Goal: Task Accomplishment & Management: Use online tool/utility

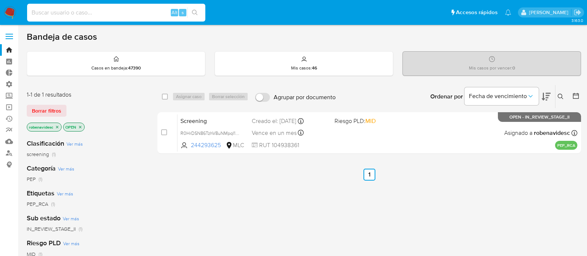
click at [107, 9] on input at bounding box center [116, 13] width 178 height 10
type input "30SwREP2sqwaTuWECBkREgPV"
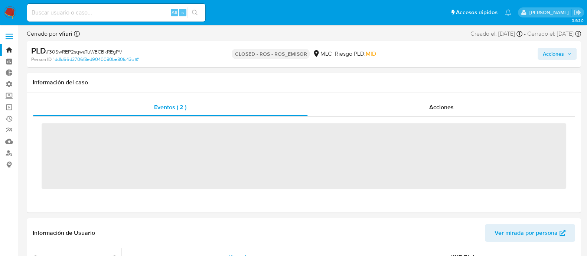
scroll to position [367, 0]
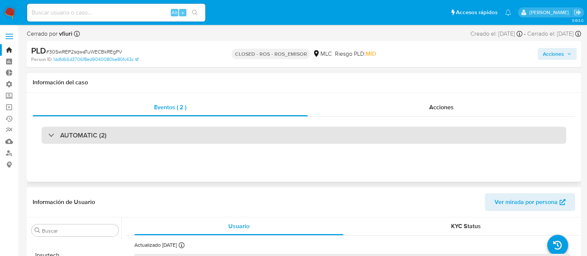
select select "10"
click at [314, 134] on div "AUTOMATIC (2)" at bounding box center [304, 135] width 525 height 17
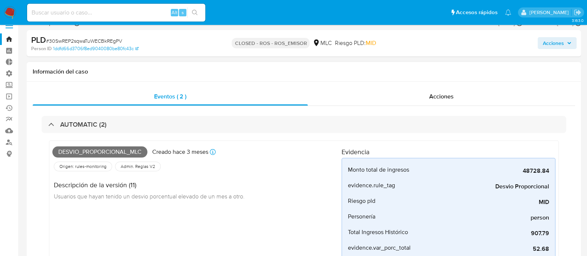
scroll to position [9, 0]
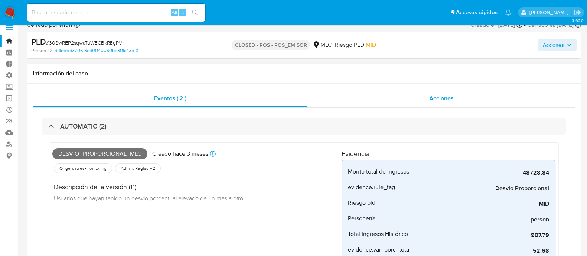
click at [444, 99] on span "Acciones" at bounding box center [441, 98] width 25 height 9
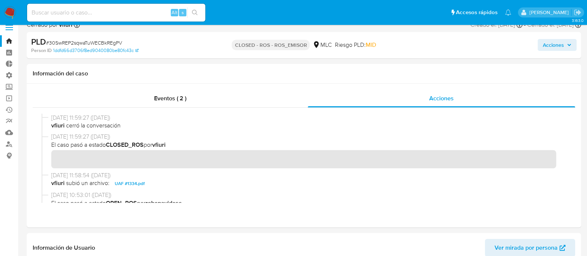
scroll to position [0, 0]
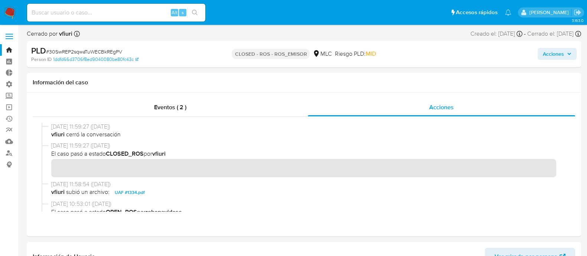
click at [133, 16] on input at bounding box center [116, 13] width 178 height 10
paste input "fTQG60uoDEkzn7id7Ca80ekS"
type input "fTQG60uoDEkzn7id7Ca80ekS"
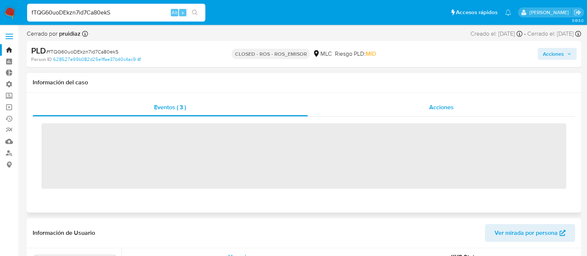
scroll to position [367, 0]
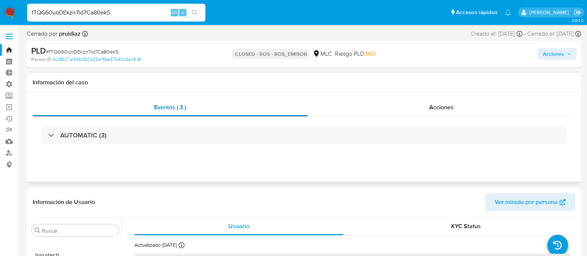
select select "10"
click at [199, 116] on div "Eventos ( 3 )" at bounding box center [170, 107] width 275 height 18
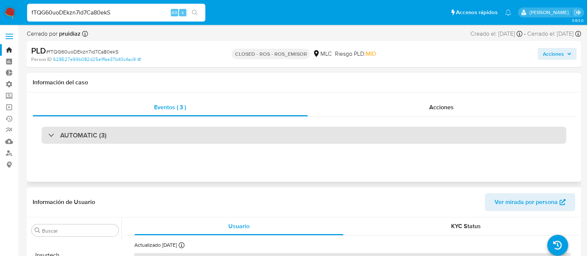
click at [165, 138] on div "AUTOMATIC (3)" at bounding box center [304, 135] width 525 height 17
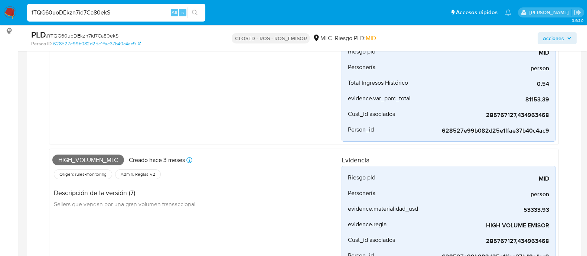
scroll to position [0, 0]
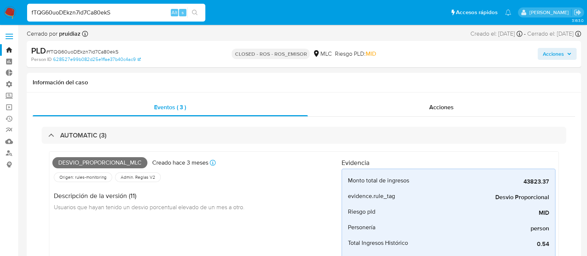
drag, startPoint x: 127, startPoint y: 13, endPoint x: 0, endPoint y: 12, distance: 126.6
click at [0, 12] on nav "Pausado Ver notificaciones fTQG60uoDEkzn7id7Ca80ekS Alt s Accesos rápidos Presi…" at bounding box center [293, 12] width 587 height 25
paste input "OWytdvioTKsfugZHOOeRILjc"
type input "OWytdvioTKsfugZHOOeRILjc"
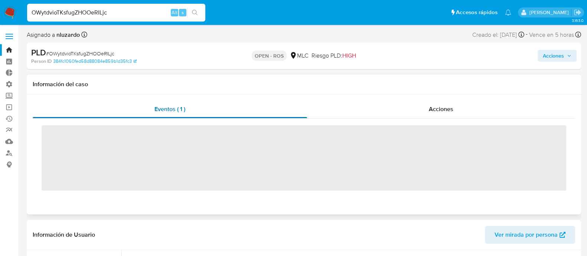
scroll to position [367, 0]
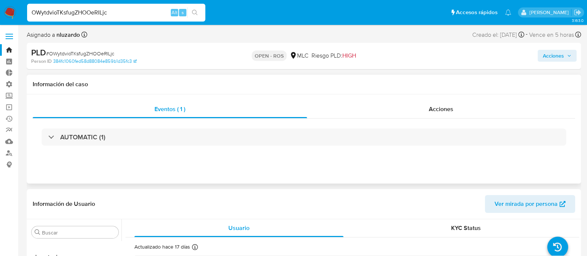
select select "10"
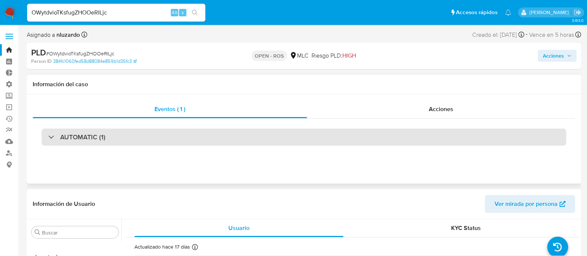
click at [220, 144] on div "AUTOMATIC (1)" at bounding box center [304, 136] width 525 height 17
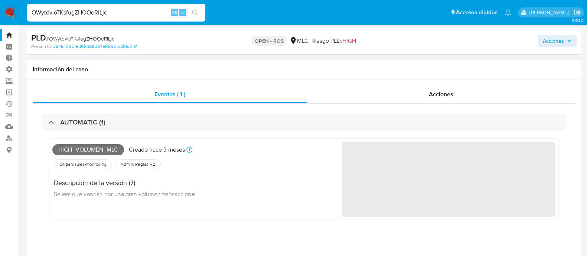
scroll to position [0, 0]
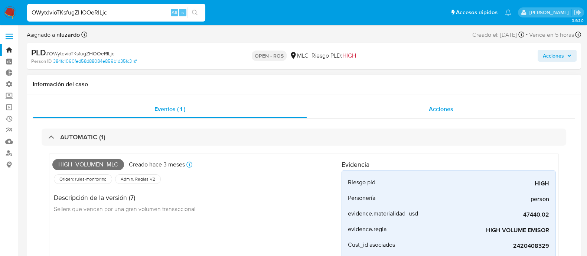
click at [437, 108] on span "Acciones" at bounding box center [441, 109] width 25 height 9
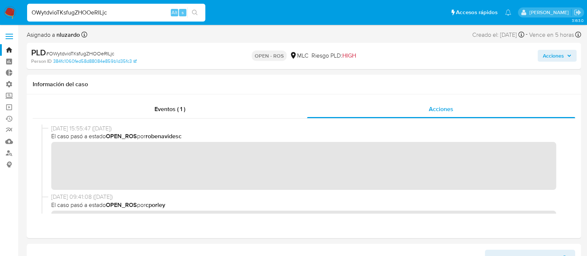
click at [364, 136] on span "El caso pasó a estado OPEN_ROS por robenavidesc" at bounding box center [307, 136] width 512 height 8
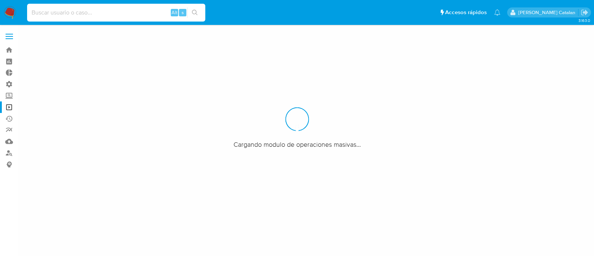
click at [124, 9] on input at bounding box center [116, 13] width 178 height 10
paste input "3CLYECHWL79LH68cAoOumwz1"
type input "3CLYECHWL79LH68cAoOumwz1"
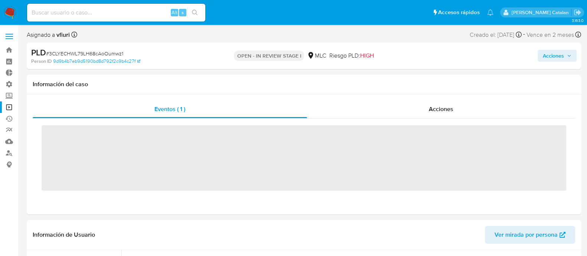
scroll to position [367, 0]
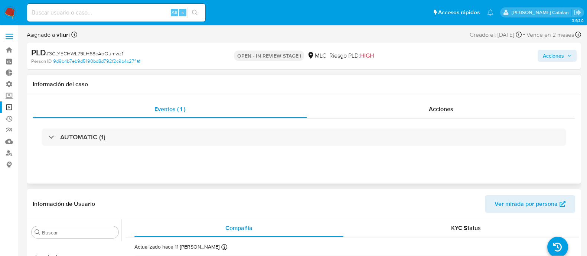
select select "10"
paste input "LJx1iNxKvHO5SHZLVWbMyrhq"
click at [142, 11] on input at bounding box center [116, 13] width 178 height 10
type input "LJx1iNxKvHO5SHZLVWbMyrhq"
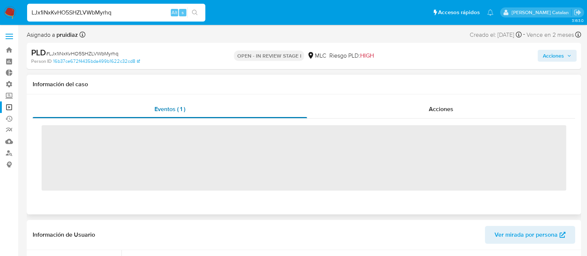
scroll to position [367, 0]
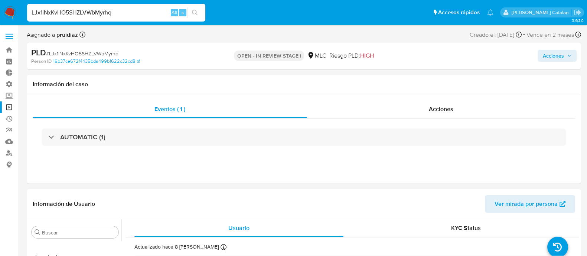
select select "10"
drag, startPoint x: 131, startPoint y: 14, endPoint x: 0, endPoint y: -10, distance: 133.7
type input "v"
paste input "W1cWifxIbk385P4gUxShvTfC"
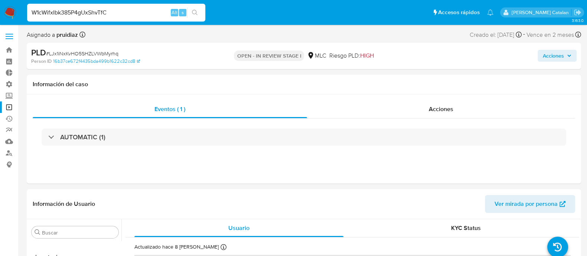
type input "W1cWifxIbk385P4gUxShvTfC"
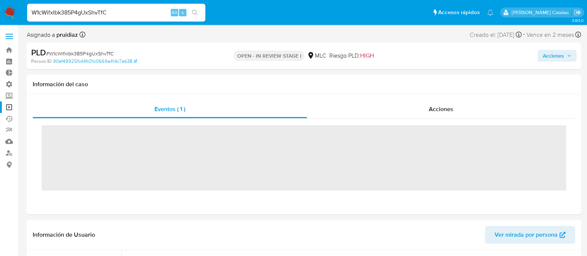
scroll to position [367, 0]
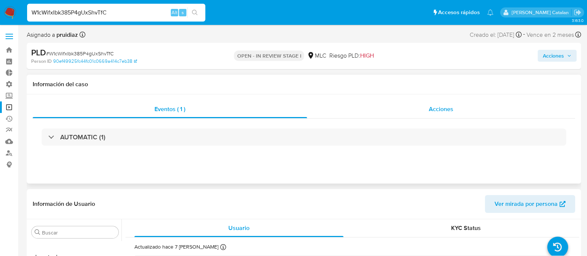
select select "10"
drag, startPoint x: 134, startPoint y: 9, endPoint x: 0, endPoint y: 8, distance: 133.7
click at [0, 8] on nav "Pausado Ver notificaciones W1cWifxIbk385P4gUxShvTfC Alt s Accesos rápidos Presi…" at bounding box center [293, 12] width 587 height 25
paste input "mZtIHRVh147n4N66OHWRZEPQ"
type input "mZtIHRVh147n4N66OHWRZEPQ"
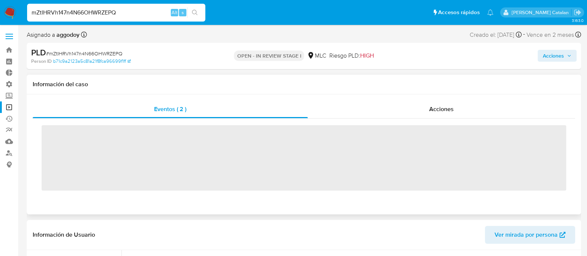
scroll to position [367, 0]
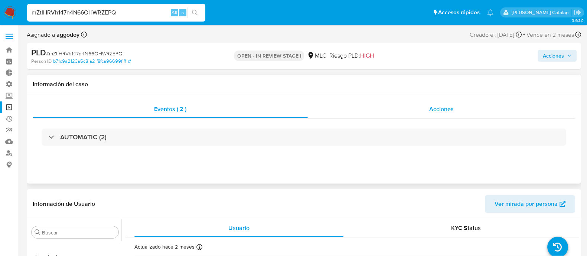
select select "10"
drag, startPoint x: 128, startPoint y: 12, endPoint x: 0, endPoint y: 16, distance: 128.2
click at [0, 16] on nav "Pausado Ver notificaciones mZtIHRVh147n4N66OHWRZEPQ Alt s Accesos rápidos Presi…" at bounding box center [293, 12] width 587 height 25
paste input "lmLRLICBSnbowiypkzDnIpjm"
type input "lmLRLICBSnbowiypkzDnIpjm"
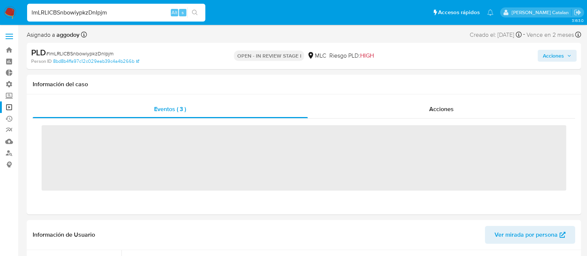
scroll to position [367, 0]
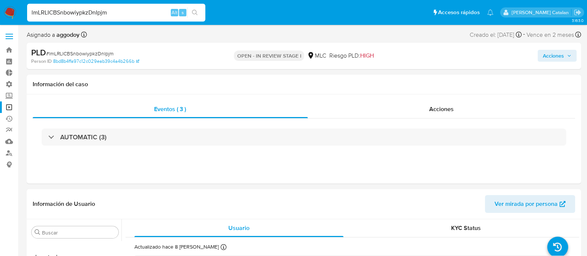
select select "10"
click at [144, 3] on div "lmLRLICBSnbowiypkzDnIpjm Alt s" at bounding box center [116, 12] width 178 height 21
drag, startPoint x: 108, startPoint y: 20, endPoint x: 117, endPoint y: 17, distance: 10.2
click at [117, 17] on div "lmLRLICBSnbowiypkzDnIpjm Alt s" at bounding box center [116, 13] width 178 height 18
drag, startPoint x: 117, startPoint y: 17, endPoint x: 0, endPoint y: 20, distance: 117.4
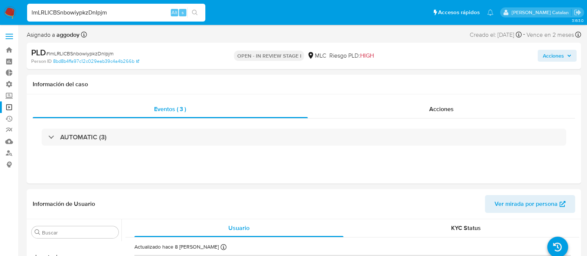
click at [0, 20] on nav "Pausado Ver notificaciones lmLRLICBSnbowiypkzDnIpjm Alt s Accesos rápidos Presi…" at bounding box center [293, 12] width 587 height 25
paste input "7ZWN6LAA1X3ytl2gX8irQVOY"
type input "7ZWN6LAA1X3ytl2gX8irQVOY"
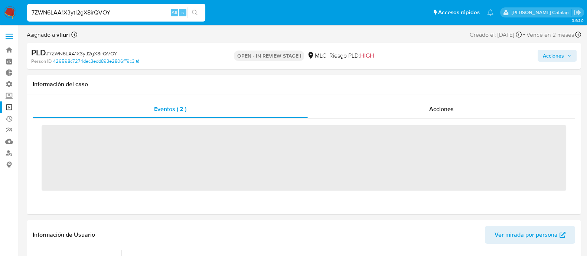
scroll to position [367, 0]
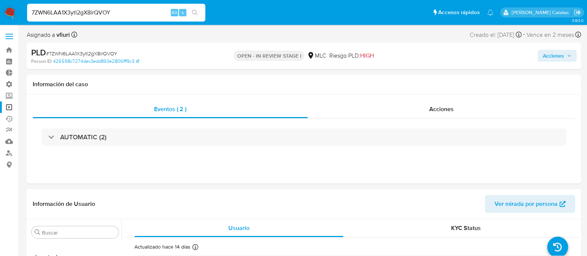
select select "10"
drag, startPoint x: 145, startPoint y: 13, endPoint x: 0, endPoint y: 1, distance: 145.6
click at [0, 1] on nav "Pausado Ver notificaciones 7ZWN6LAA1X3ytl2gX8irQVOY Alt s Accesos rápidos Presi…" at bounding box center [293, 12] width 587 height 25
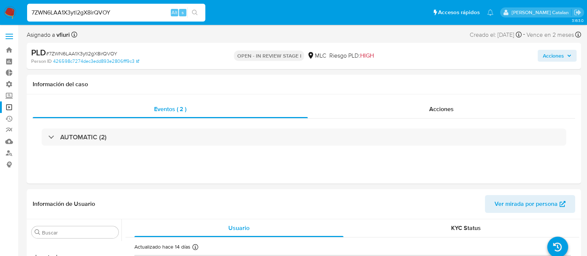
paste input "ZhVIFhBdCOhamUS8ZZ4zpuOj"
type input "ZhVIFhBdCOhamUS8ZZ4zpuOj"
select select "10"
drag, startPoint x: 137, startPoint y: 12, endPoint x: 0, endPoint y: -21, distance: 140.6
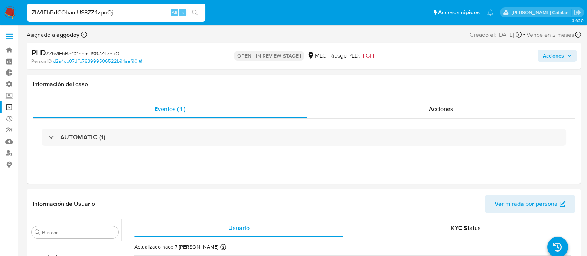
paste input "lQmZsNr9vRO989xg4IdkwO4q"
type input "lQmZsNr9vRO989xg4IdkwO4q"
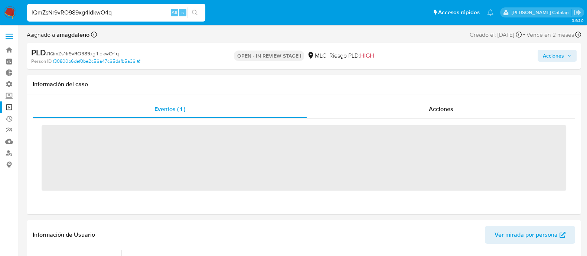
scroll to position [367, 0]
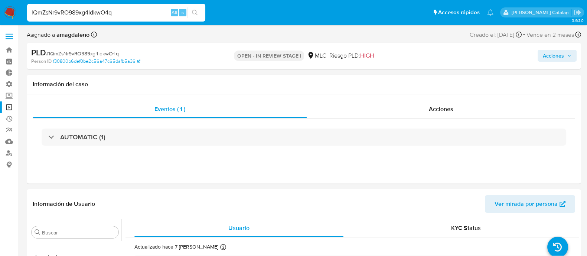
select select "10"
drag, startPoint x: 141, startPoint y: 12, endPoint x: 19, endPoint y: 12, distance: 122.5
click at [19, 12] on nav "Pausado Ver notificaciones lQmZsNr9vRO989xg4IdkwO4q Alt s Accesos rápidos Presi…" at bounding box center [293, 12] width 587 height 25
paste input "zlgW5SNJ3dNFU5rw2Exsq3Gm"
type input "zlgW5SNJ3dNFU5rw2Exsq3Gm"
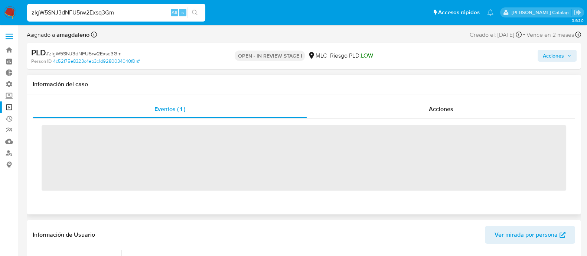
scroll to position [367, 0]
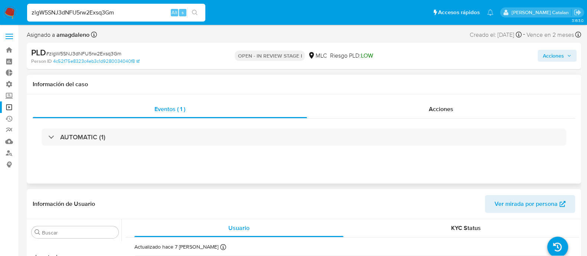
select select "10"
drag, startPoint x: 135, startPoint y: 15, endPoint x: 0, endPoint y: -8, distance: 136.8
paste input "lIlED8OFlU4ENAfqYNUVg4Dq"
type input "lIlED8OFlU4ENAfqYNUVg4Dq"
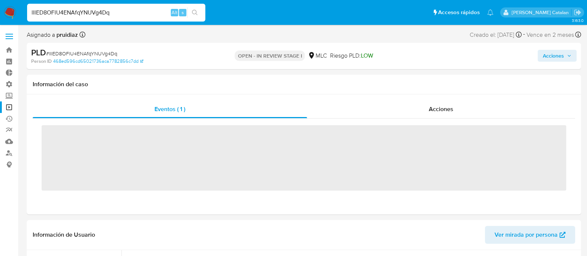
scroll to position [367, 0]
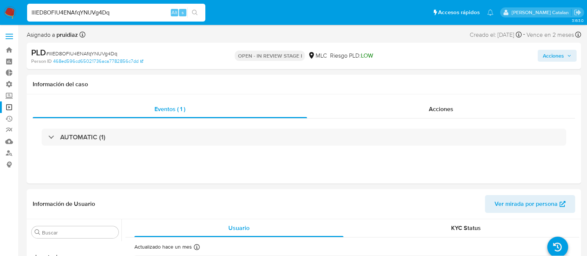
select select "10"
drag, startPoint x: 119, startPoint y: 12, endPoint x: 0, endPoint y: -4, distance: 119.9
paste input "u0QXRDwIXkB6Hl617a5pjVDP"
type input "u0QXRDwIXkB6Hl617a5pjVDP"
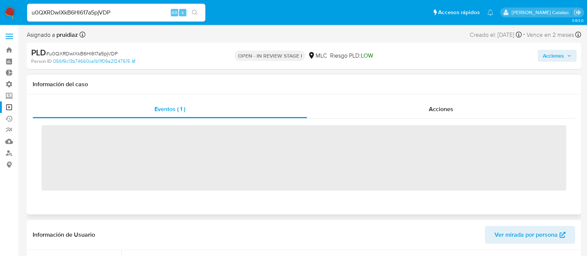
scroll to position [367, 0]
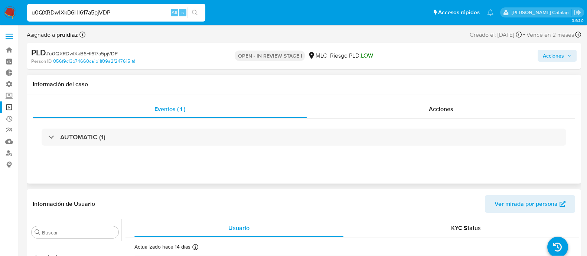
select select "10"
drag, startPoint x: 127, startPoint y: 13, endPoint x: 4, endPoint y: 6, distance: 122.7
click at [4, 6] on nav "Pausado Ver notificaciones u0QXRDwIXkB6Hl617a5pjVDP Alt s Accesos rápidos Presi…" at bounding box center [293, 12] width 587 height 25
paste input "8qpD6kHlKyZWbnVUrJG5ZxYD"
type input "8qpD6kHlKyZWbnVUrJG5ZxYD"
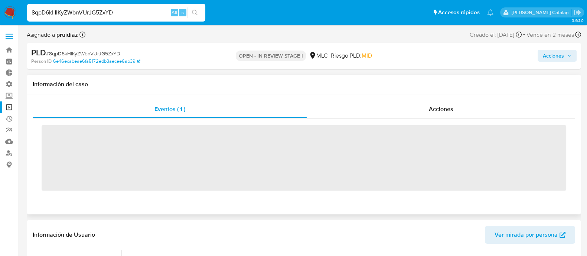
scroll to position [367, 0]
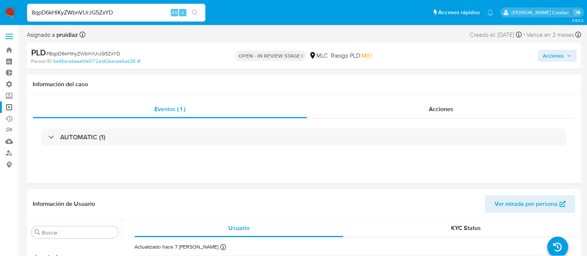
select select "10"
drag, startPoint x: 132, startPoint y: 13, endPoint x: 11, endPoint y: 12, distance: 121.4
click at [11, 12] on nav "Pausado Ver notificaciones 8qpD6kHlKyZWbnVUrJG5ZxYD Alt s Accesos rápidos Presi…" at bounding box center [293, 12] width 587 height 25
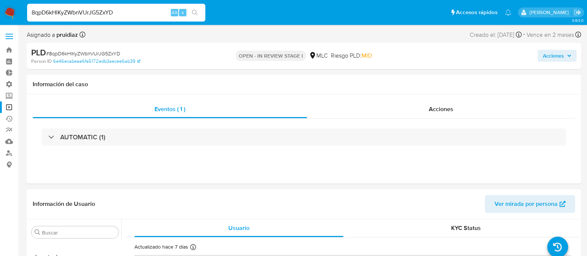
paste input "mUCfNnPKMz0ivxHMDS5b3Hom"
type input "mUCfNnPKMz0ivxHMDS5b3Hom"
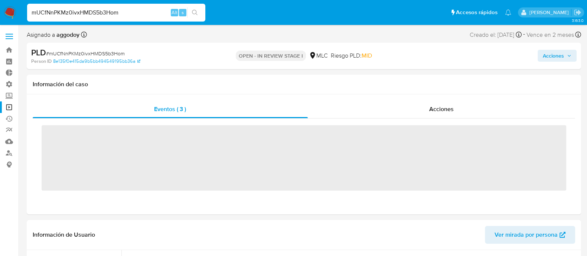
scroll to position [367, 0]
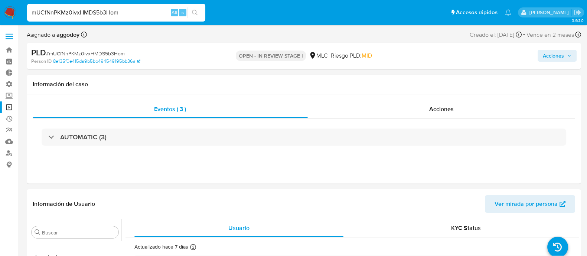
select select "10"
drag, startPoint x: 120, startPoint y: 11, endPoint x: 0, endPoint y: 13, distance: 120.3
click at [0, 13] on nav "Pausado Ver notificaciones mUCfNnPKMz0ivxHMDS5b3Hom Alt s Accesos rápidos Presi…" at bounding box center [293, 12] width 587 height 25
paste input "CrWA1iRdDKkJDfIxvgjGCBkr"
type input "CrWA1iRdDKkJDfIxvgjGCBkr"
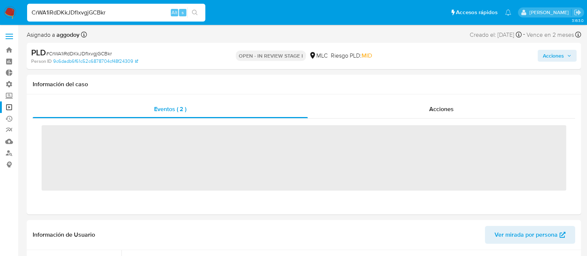
scroll to position [367, 0]
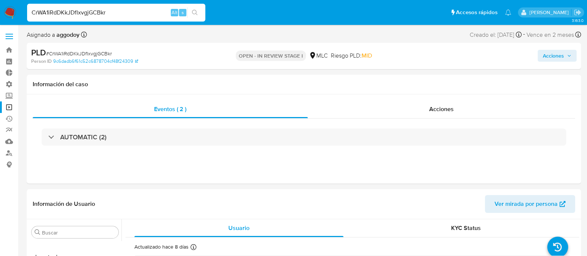
select select "10"
drag, startPoint x: 127, startPoint y: 10, endPoint x: 12, endPoint y: 6, distance: 115.2
click at [12, 6] on nav "Pausado Ver notificaciones CrWA1iRdDKkJDfIxvgjGCBkr Alt s Accesos rápidos Presi…" at bounding box center [293, 12] width 587 height 25
paste input "9m0kRDmXLugLRhB94jSQwCDN"
type input "9m0kRDmXLugLRhB94jSQwCDN"
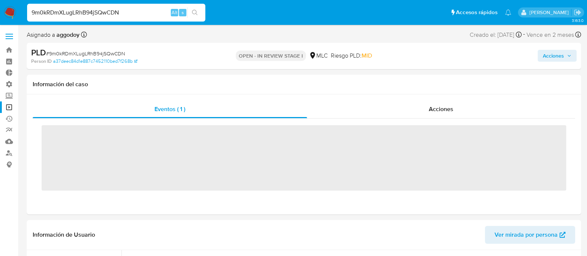
scroll to position [367, 0]
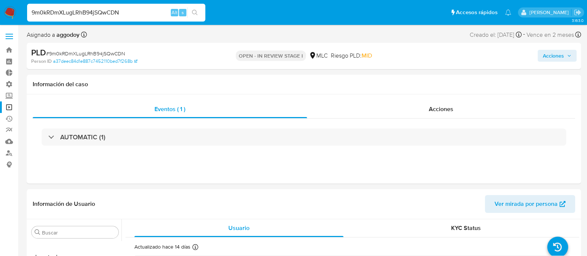
select select "10"
drag, startPoint x: 144, startPoint y: 12, endPoint x: 11, endPoint y: 13, distance: 133.7
click at [11, 13] on nav "Pausado Ver notificaciones 9m0kRDmXLugLRhB94jSQwCDN Alt s Accesos rápidos Presi…" at bounding box center [293, 12] width 587 height 25
paste input "trAaeSdgeW1S2EbA5P8gwmSJ"
type input "trAaeSdgeW1S2EbA5P8gwmSJ"
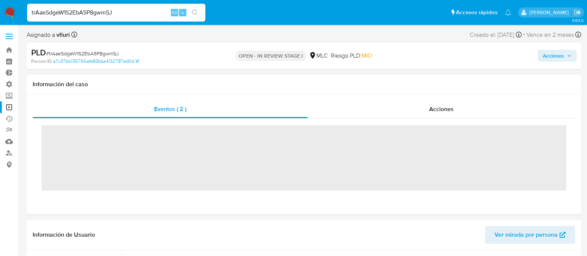
scroll to position [367, 0]
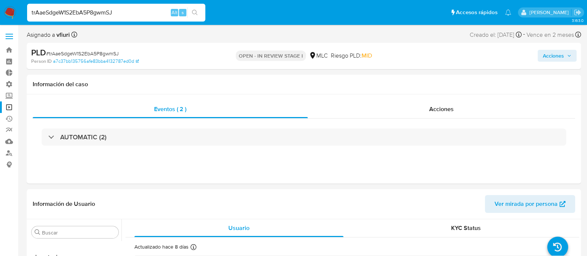
select select "10"
drag, startPoint x: 128, startPoint y: 13, endPoint x: 0, endPoint y: 10, distance: 127.8
click at [0, 10] on nav "Pausado Ver notificaciones trAaeSdgeW1S2EbA5P8gwmSJ Alt s Accesos rápidos Presi…" at bounding box center [293, 12] width 587 height 25
paste input "07TK21RWKtGZKaquoAJ88uWg"
type input "07TK21RWKtGZKaquoAJ88uWg"
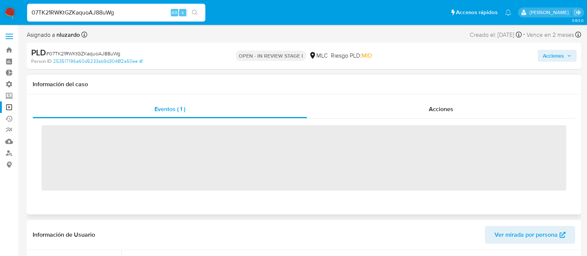
scroll to position [367, 0]
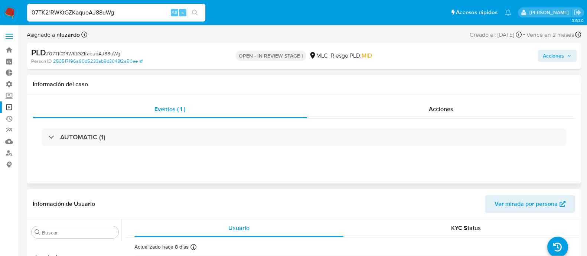
click at [319, 77] on div "Información del caso" at bounding box center [304, 85] width 554 height 20
select select "10"
click at [414, 115] on div "Acciones" at bounding box center [441, 109] width 268 height 18
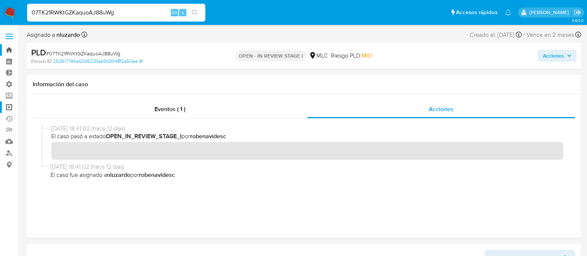
click at [8, 51] on link "Bandeja" at bounding box center [44, 50] width 88 height 12
